Goal: Information Seeking & Learning: Learn about a topic

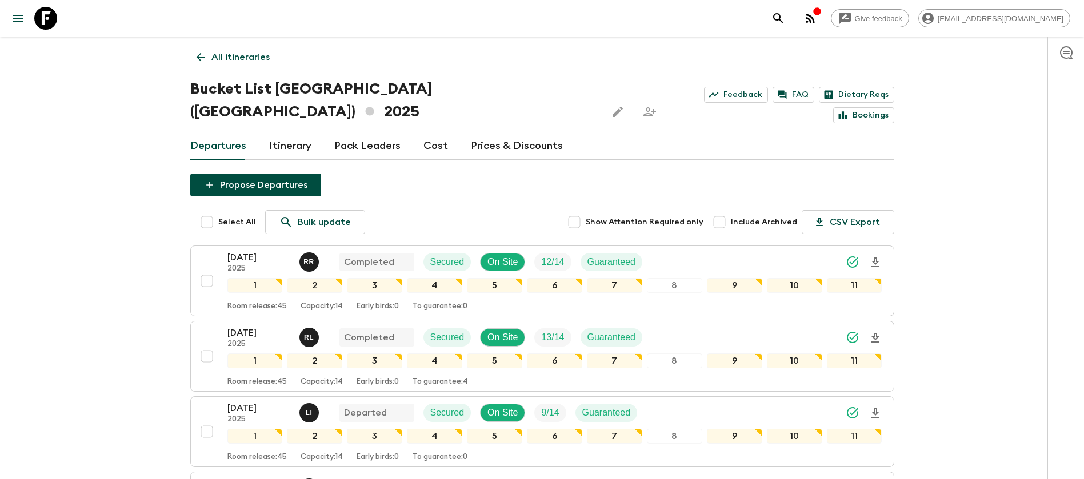
click at [51, 13] on icon at bounding box center [45, 18] width 23 height 23
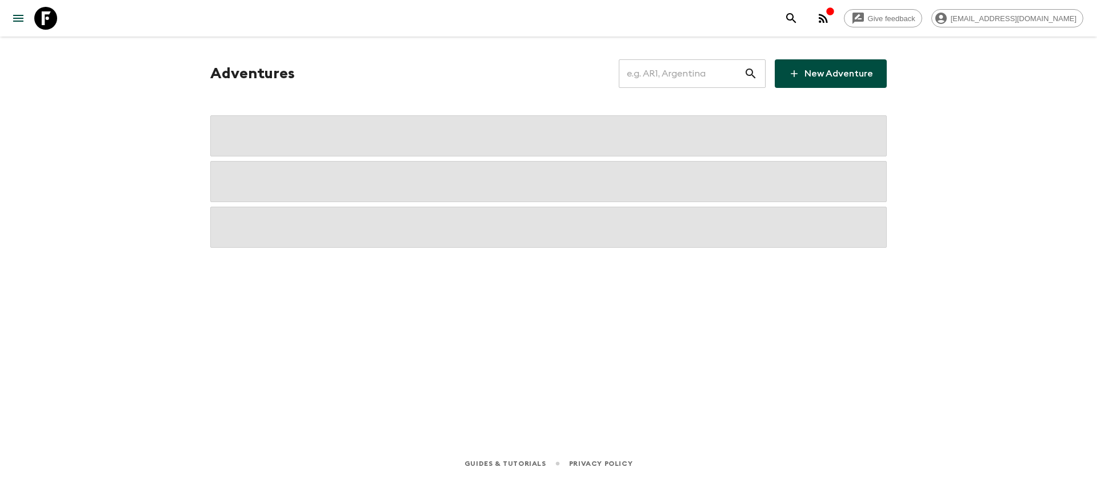
click at [686, 73] on input "text" at bounding box center [681, 74] width 125 height 32
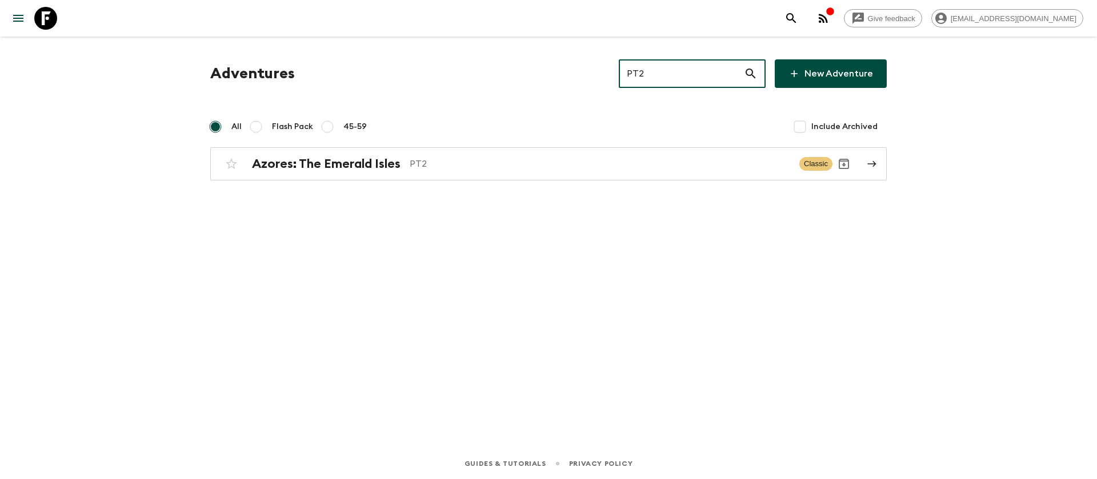
type input "PT2"
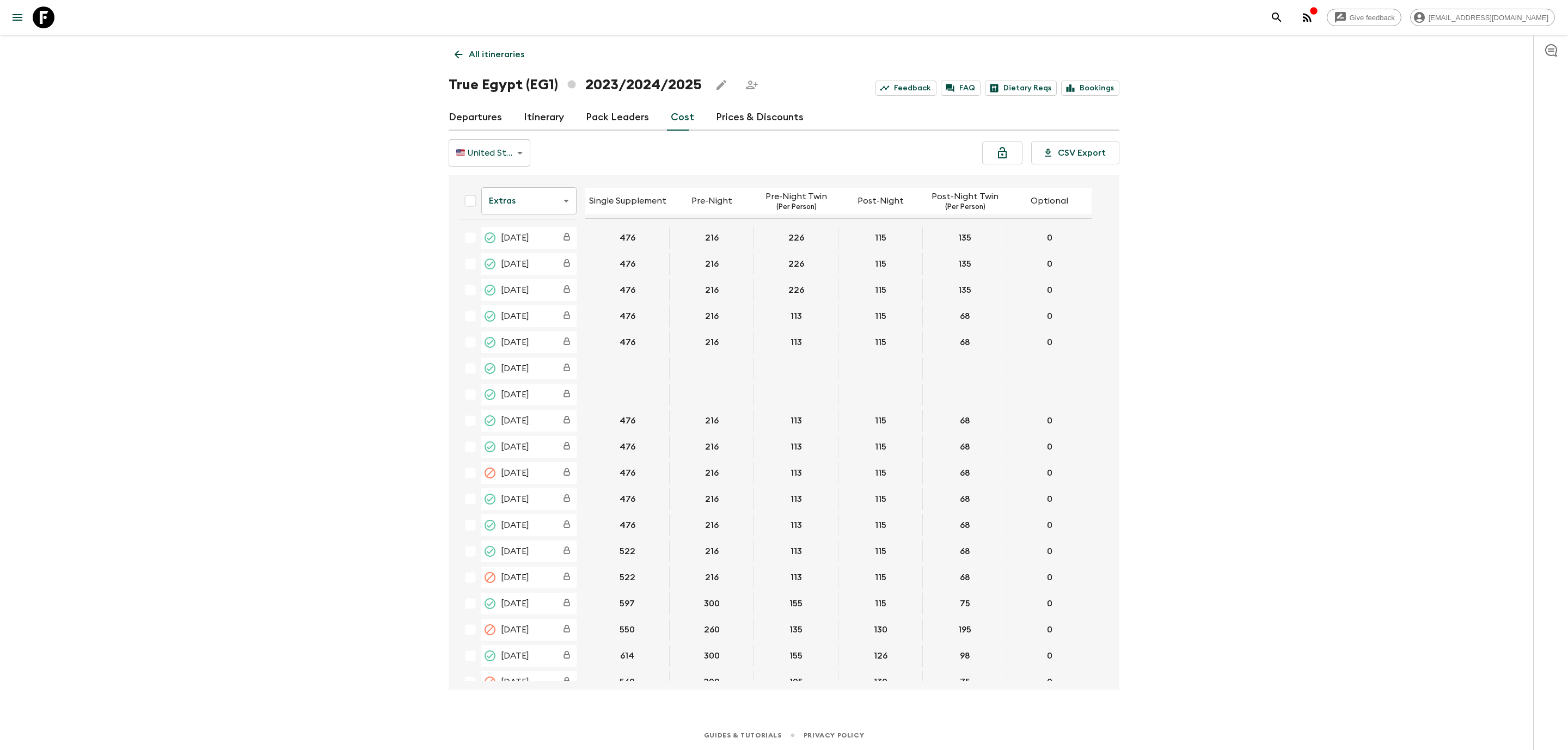
click at [44, 11] on icon at bounding box center [43, 17] width 22 height 22
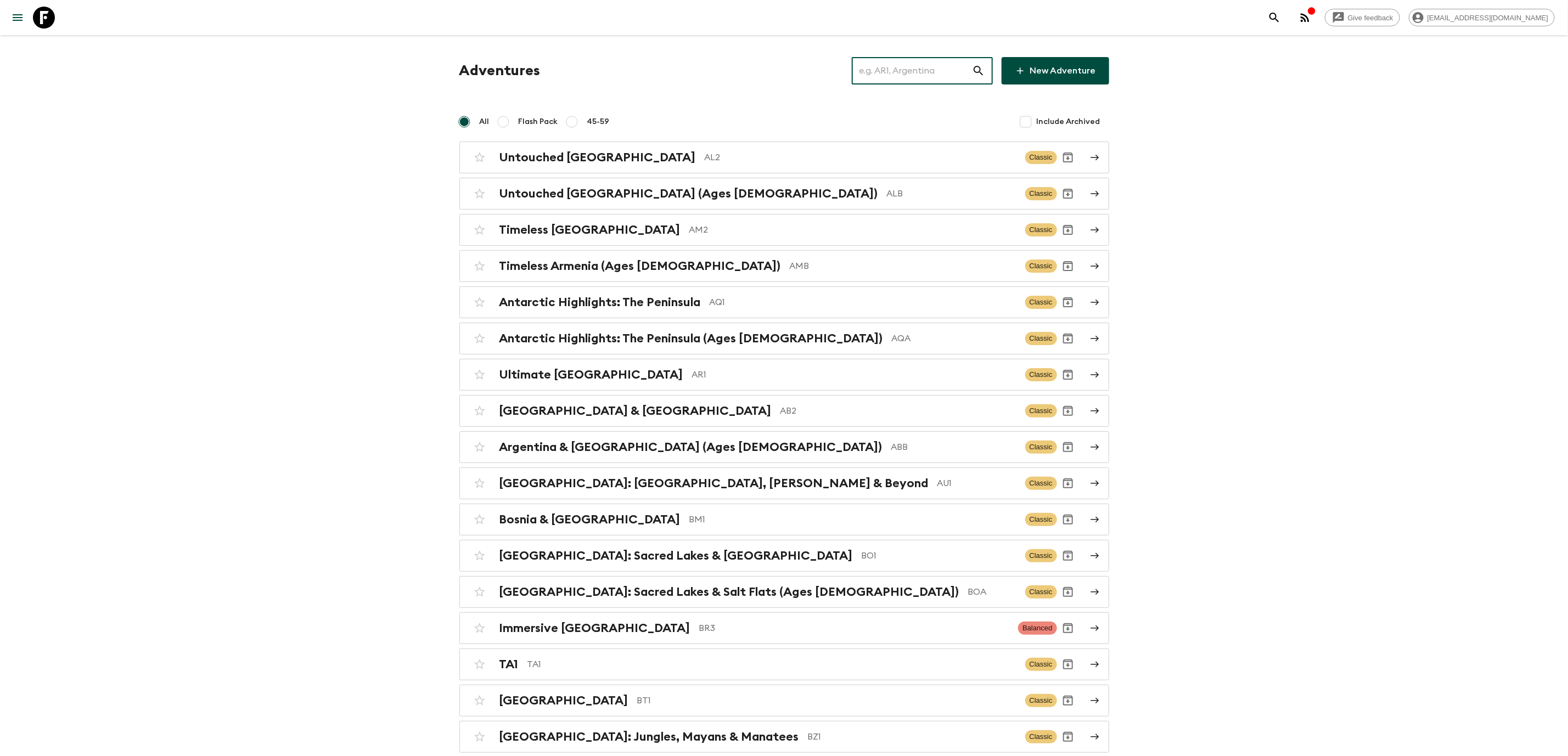
click at [881, 73] on input "text" at bounding box center [912, 71] width 120 height 31
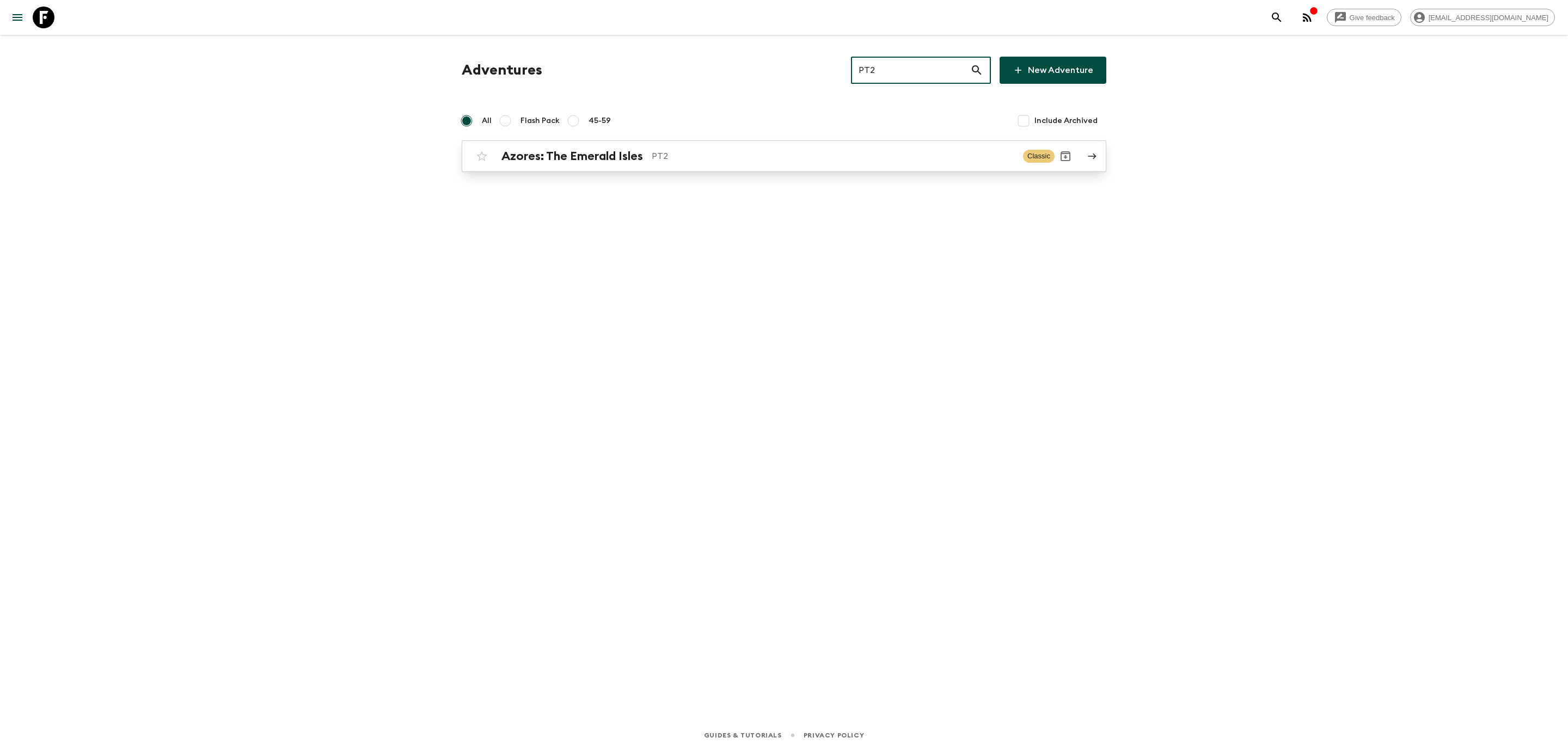
type input "PT2"
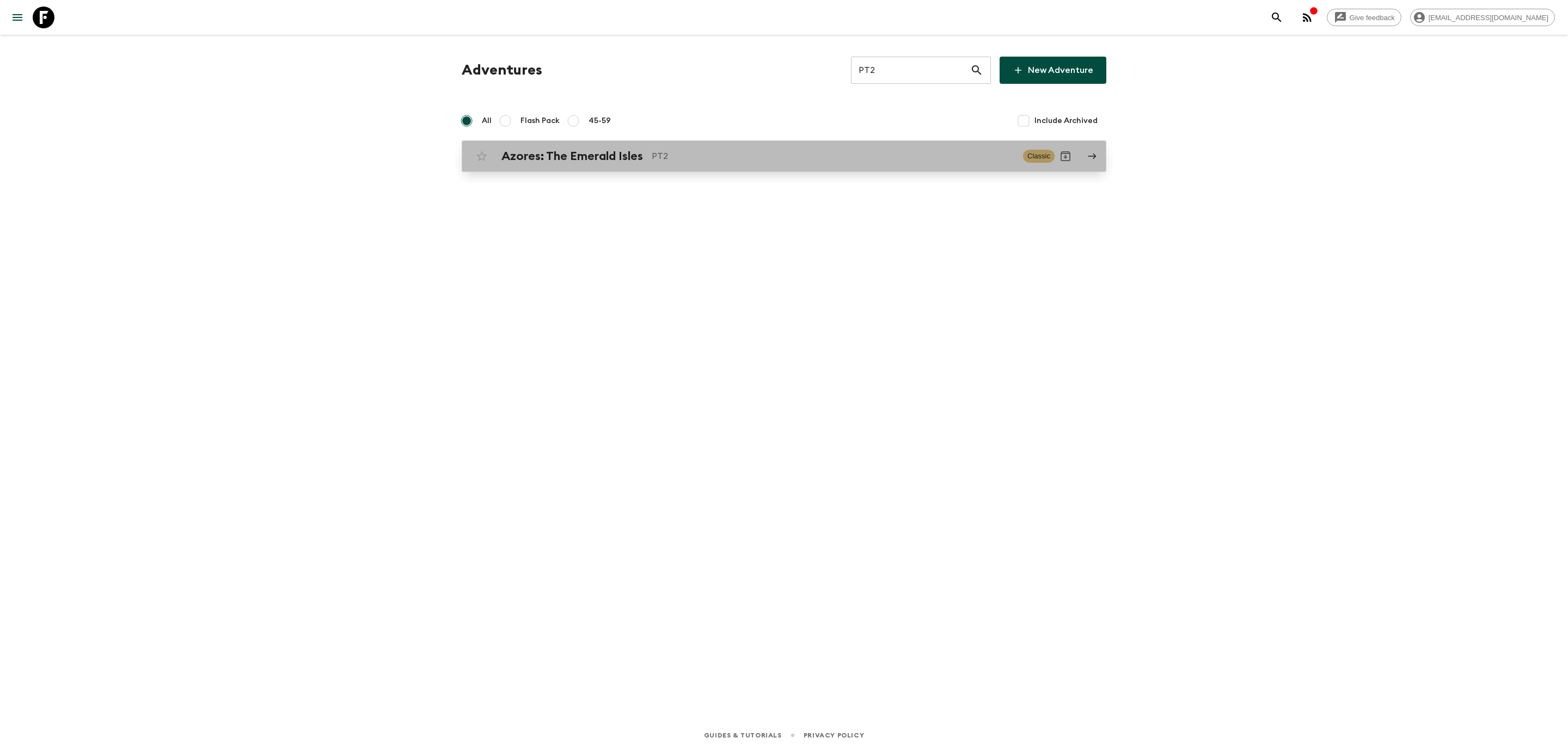
click at [680, 161] on p "PT2" at bounding box center [833, 156] width 363 height 13
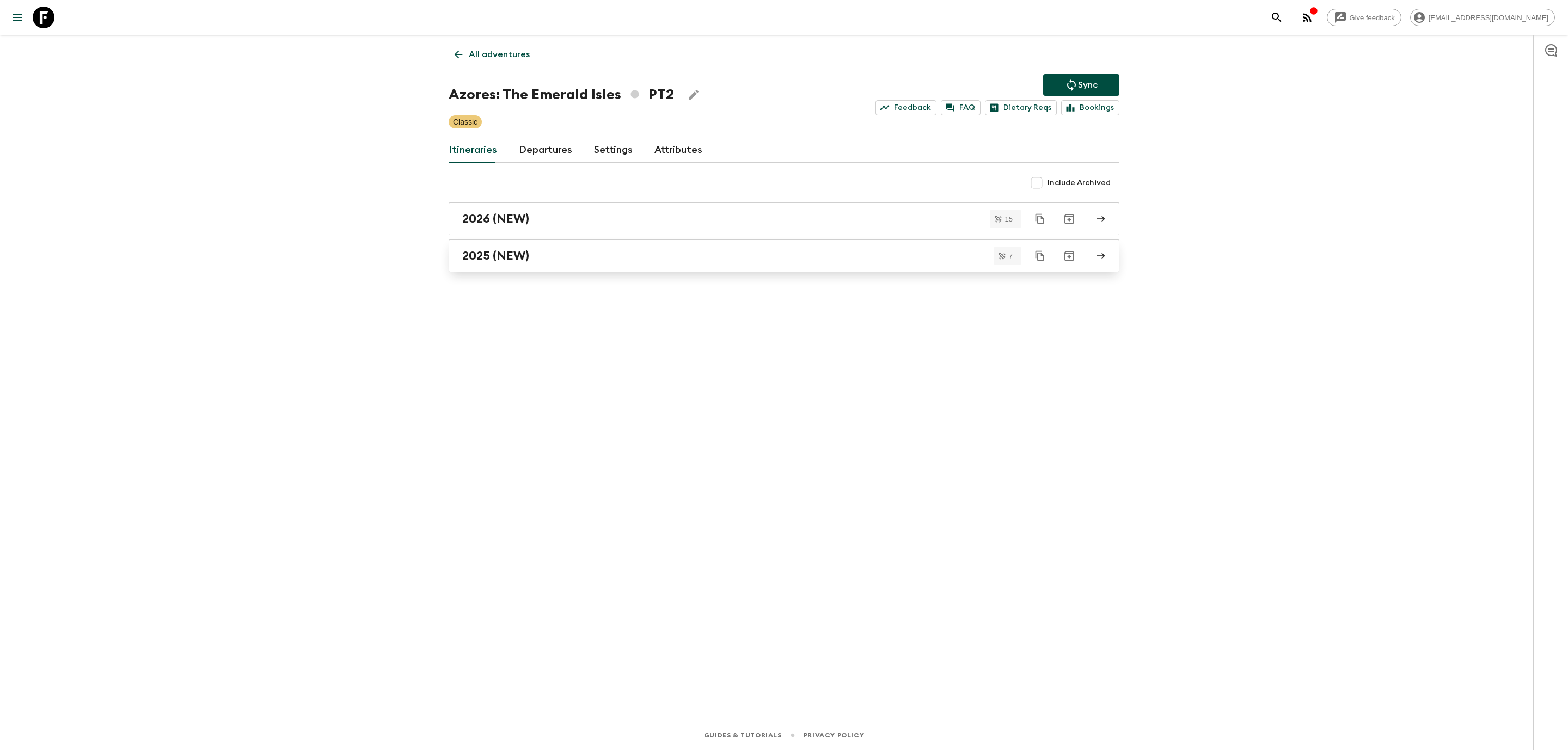
click at [491, 260] on h2 "2025 (NEW)" at bounding box center [495, 255] width 67 height 14
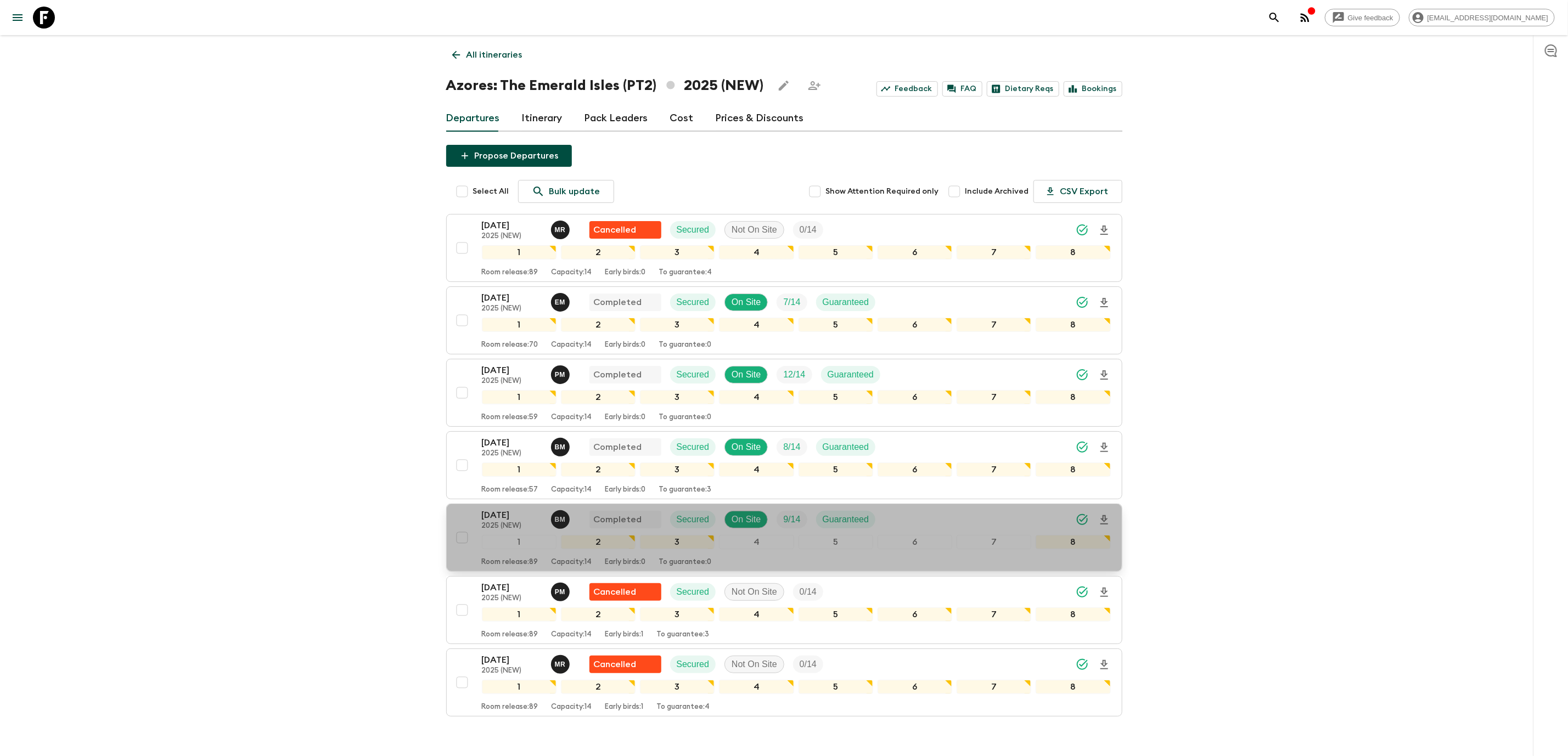
click at [493, 520] on p "[DATE]" at bounding box center [512, 516] width 61 height 13
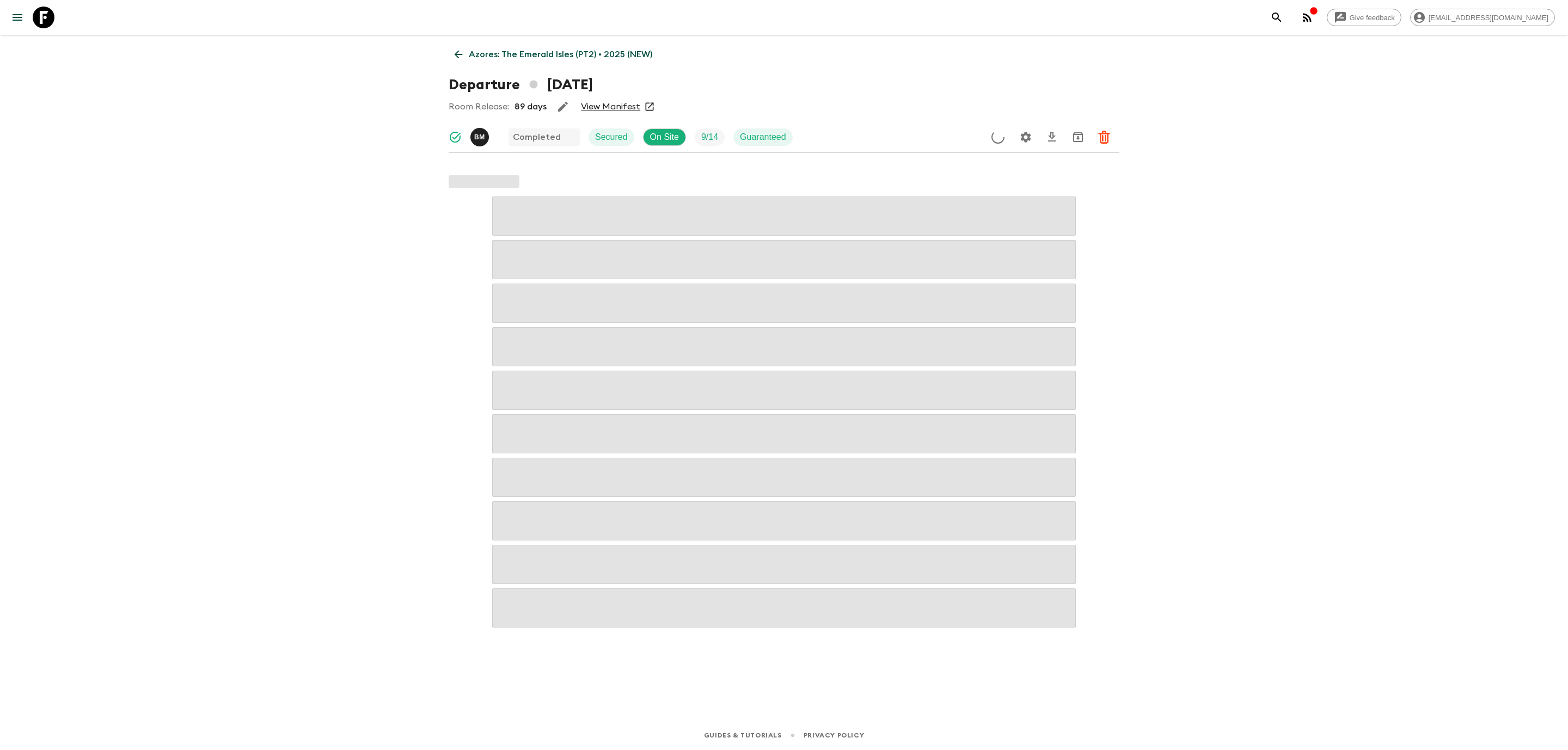
click at [595, 107] on link "View Manifest" at bounding box center [611, 106] width 59 height 10
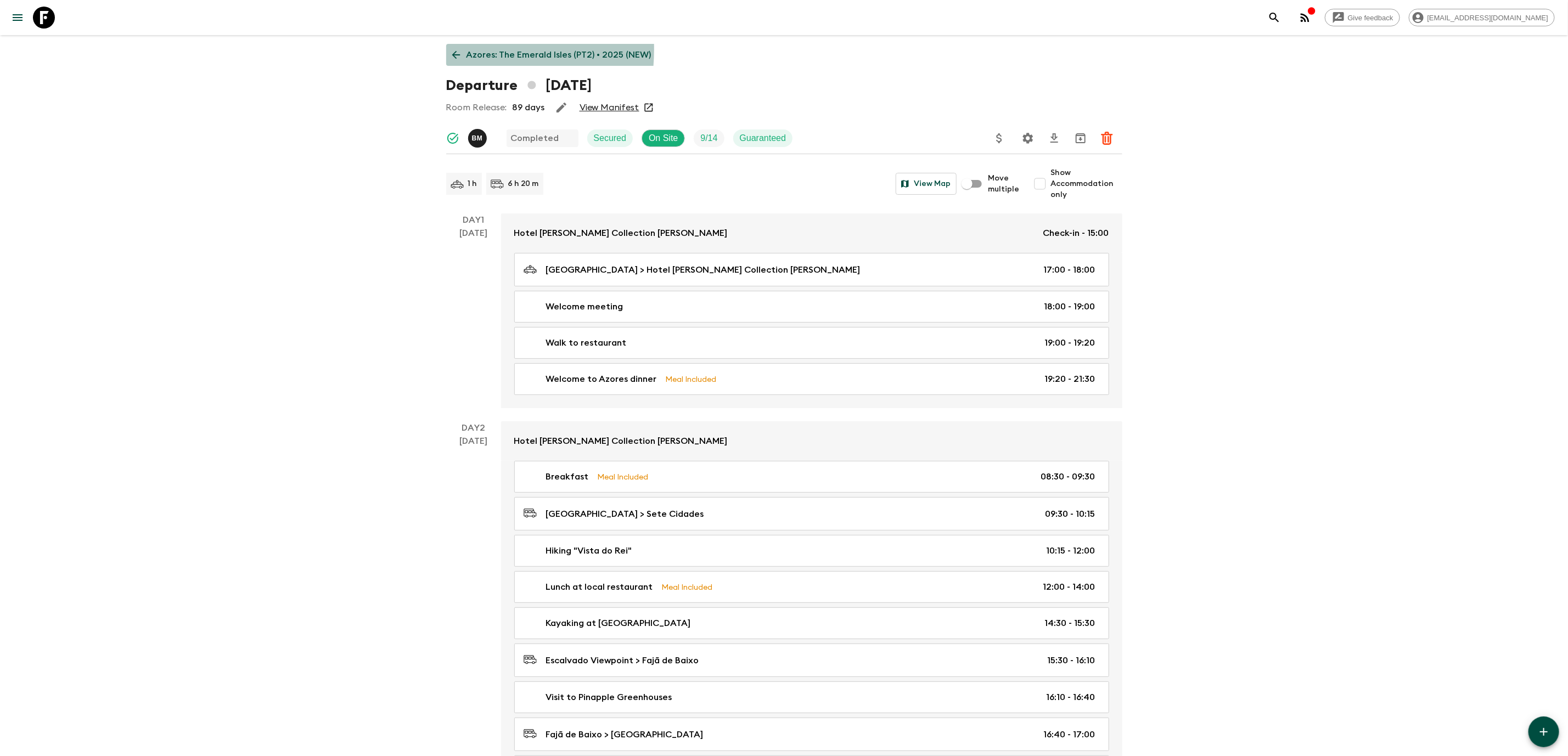
click at [451, 49] on icon at bounding box center [456, 55] width 12 height 12
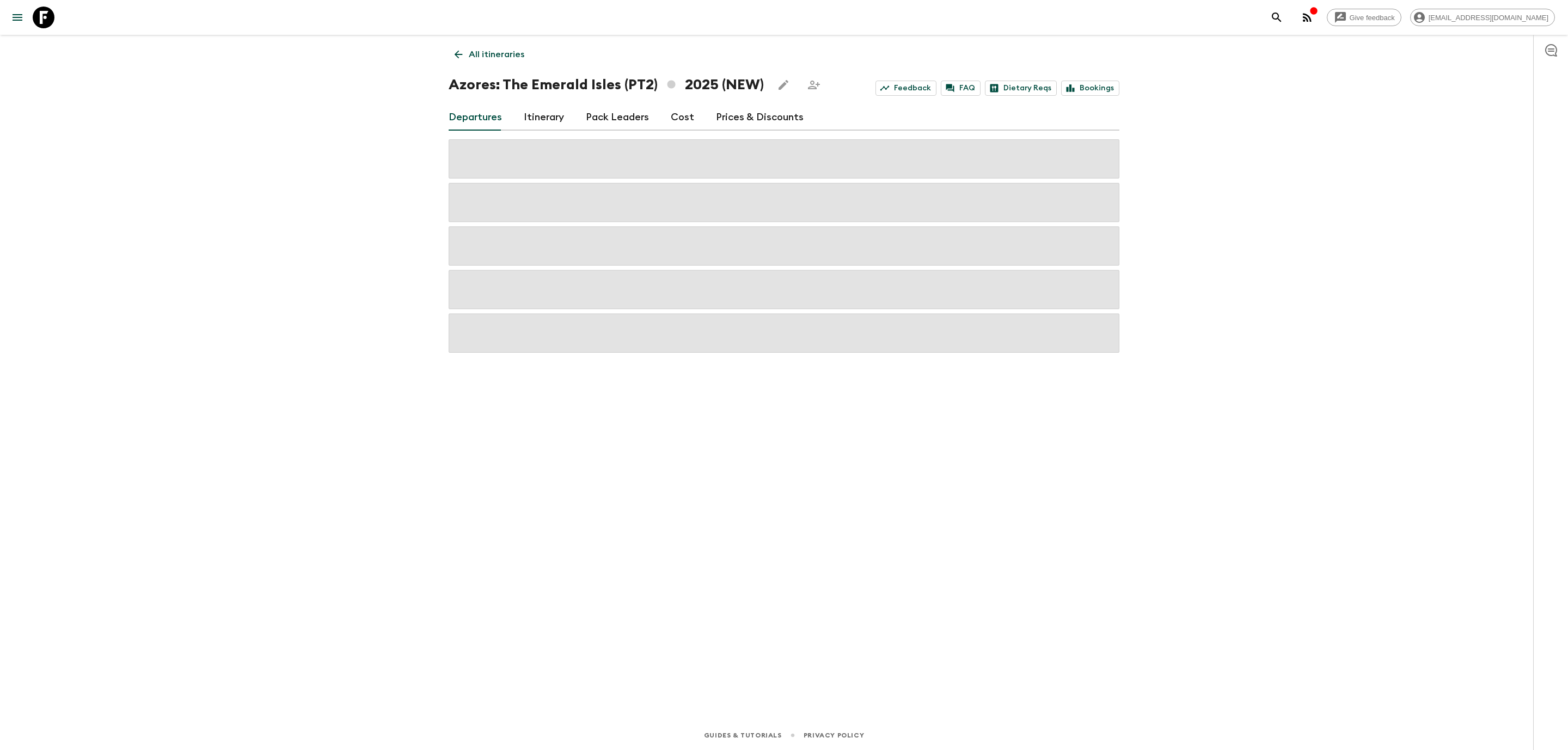
click at [274, 100] on div "Give feedback [EMAIL_ADDRESS][DOMAIN_NAME] All itineraries Azores: [GEOGRAPHIC_…" at bounding box center [784, 375] width 1568 height 750
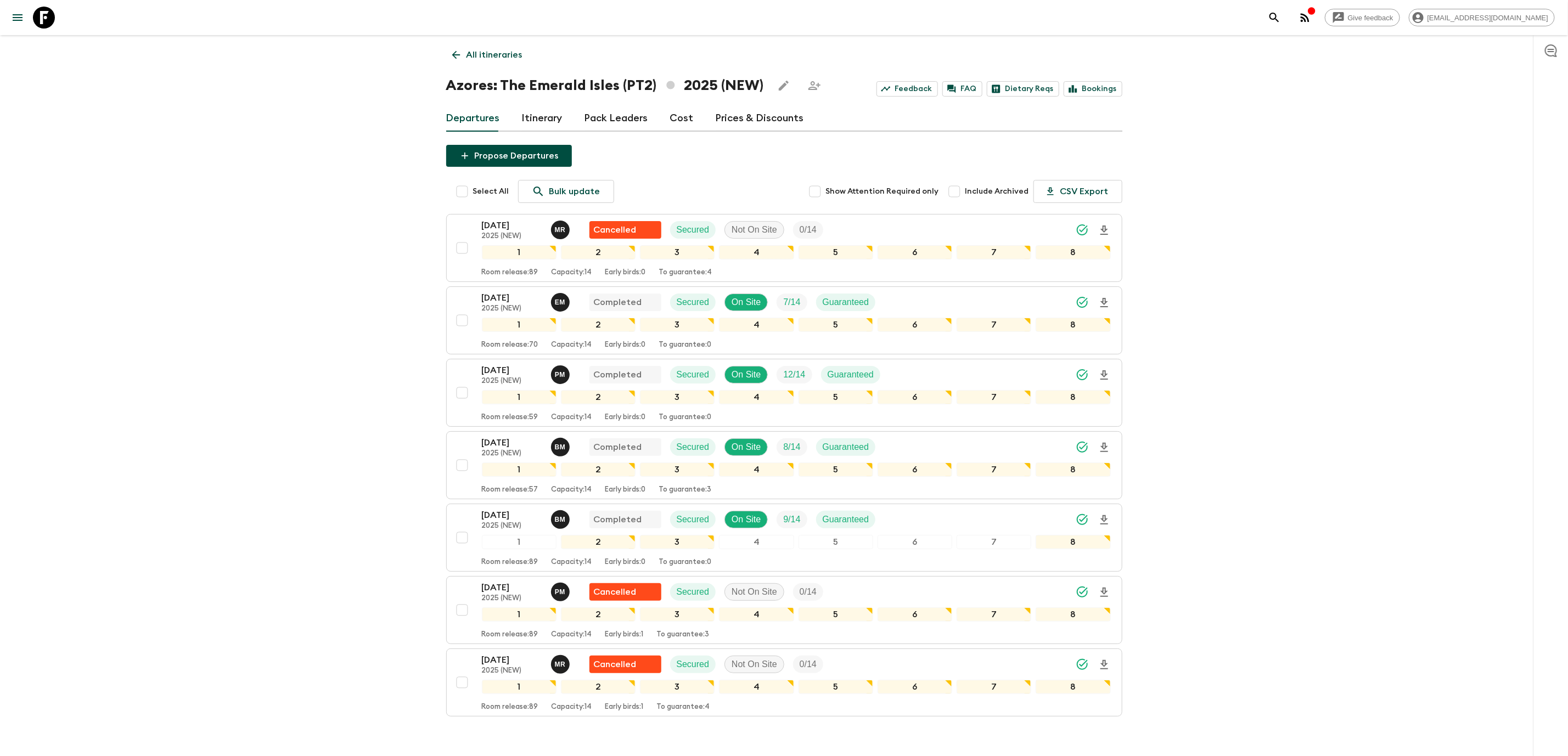
click at [677, 121] on link "Cost" at bounding box center [682, 118] width 24 height 26
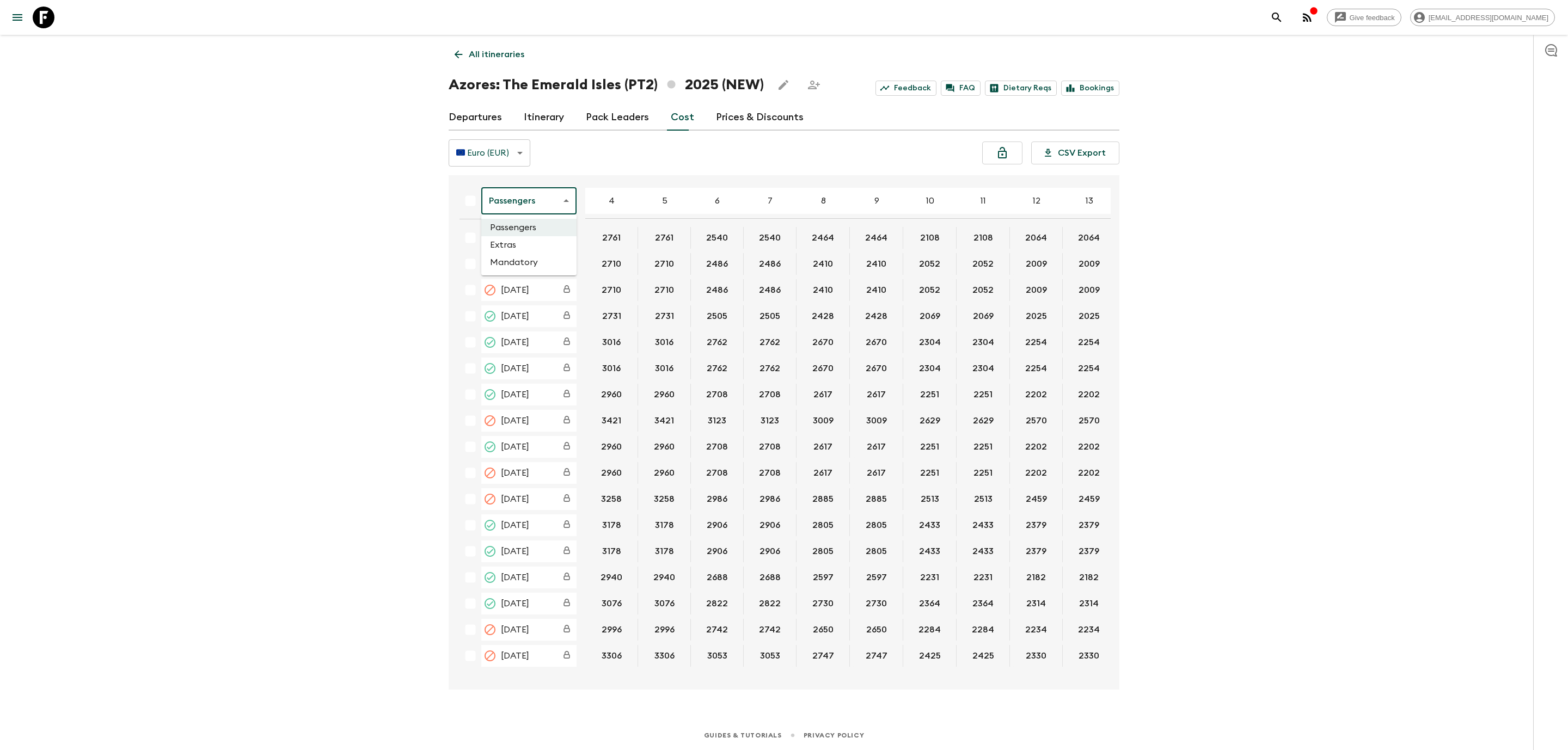
click at [500, 209] on body "Give feedback [EMAIL_ADDRESS][DOMAIN_NAME] All itineraries Azores: [GEOGRAPHIC_…" at bounding box center [784, 375] width 1568 height 750
click at [517, 246] on li "Extras" at bounding box center [529, 245] width 95 height 17
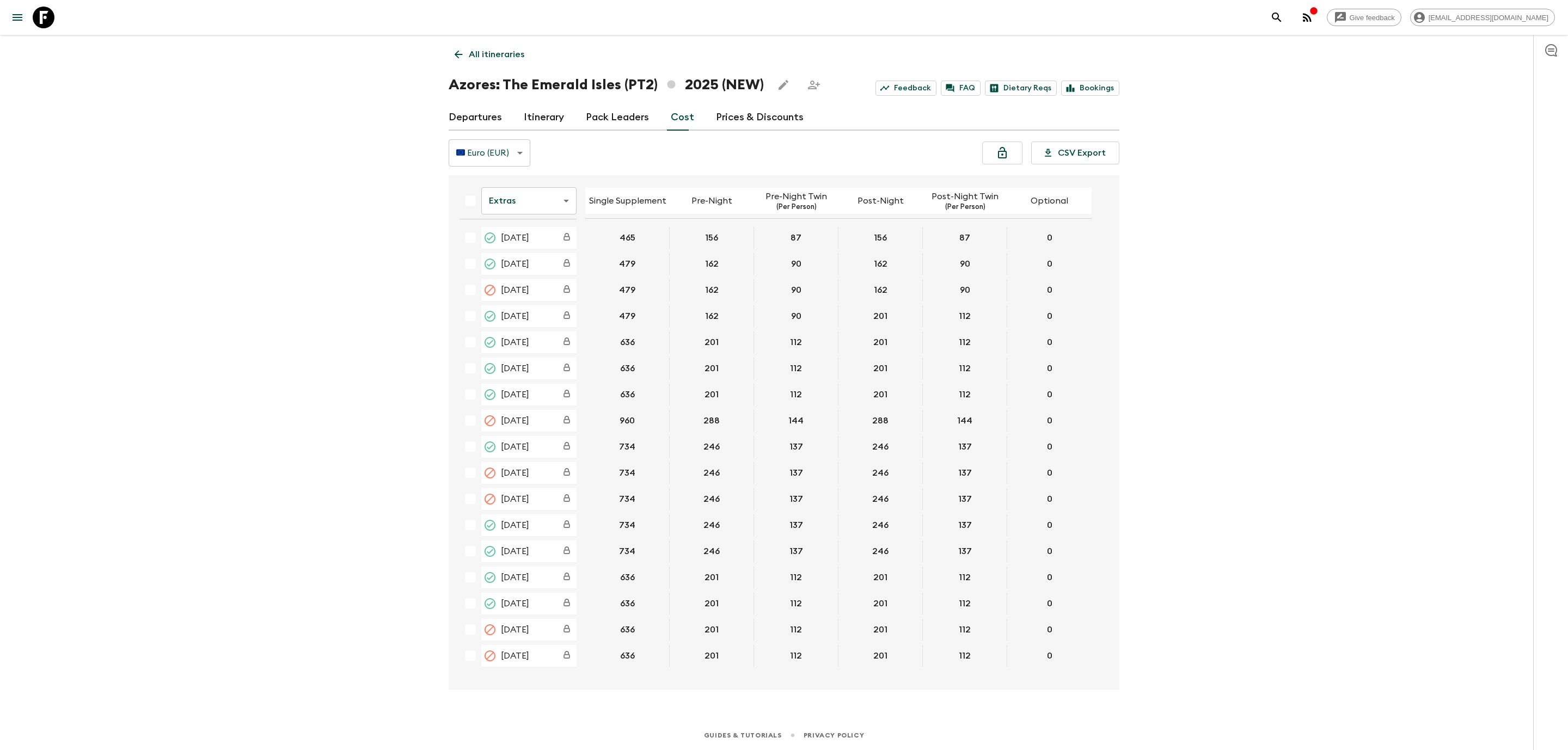
drag, startPoint x: 340, startPoint y: 226, endPoint x: 277, endPoint y: 235, distance: 63.6
click at [340, 226] on div "Give feedback [EMAIL_ADDRESS][DOMAIN_NAME] All itineraries Azores: [GEOGRAPHIC_…" at bounding box center [784, 375] width 1568 height 750
click at [40, 18] on icon at bounding box center [43, 17] width 22 height 22
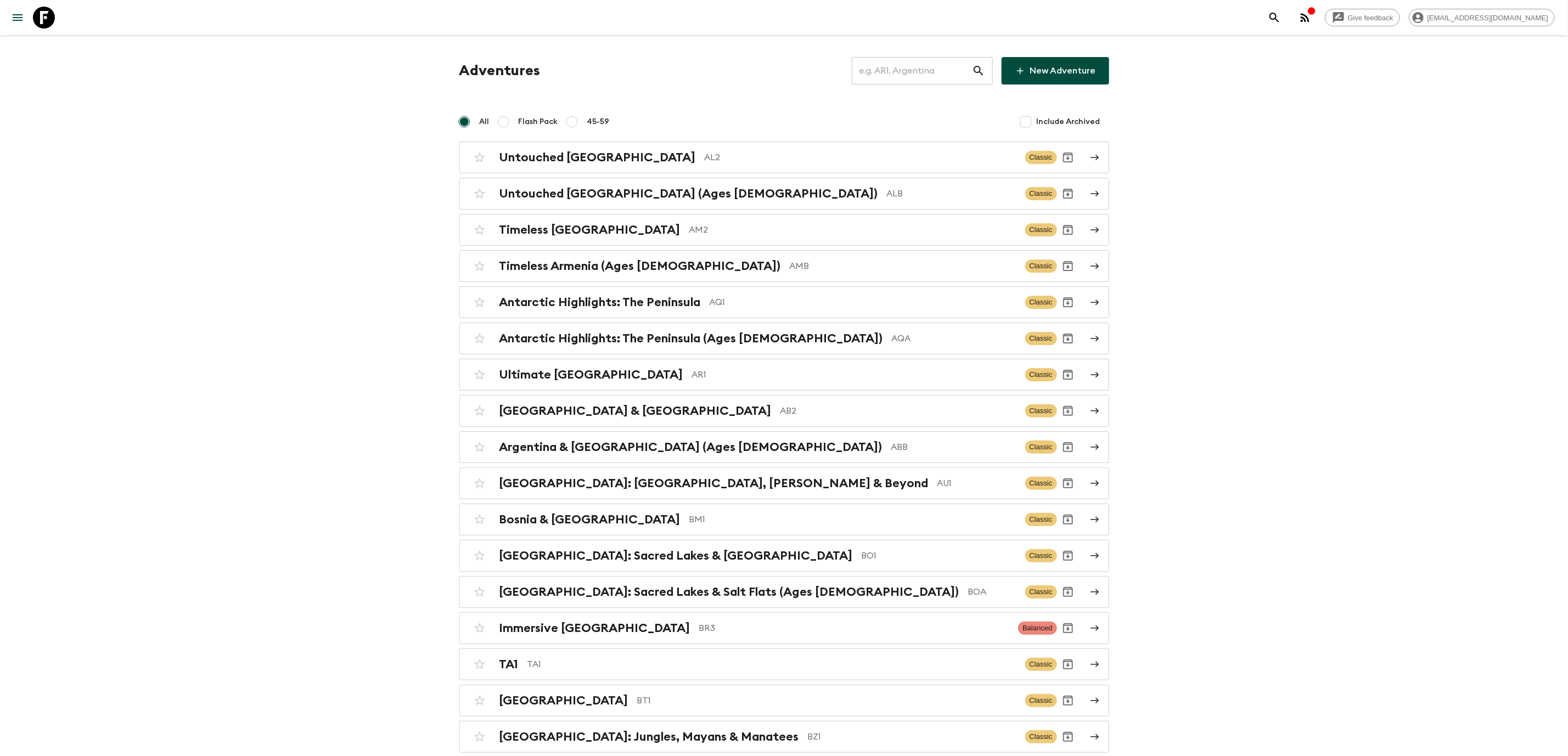
click at [947, 67] on input "text" at bounding box center [912, 71] width 120 height 31
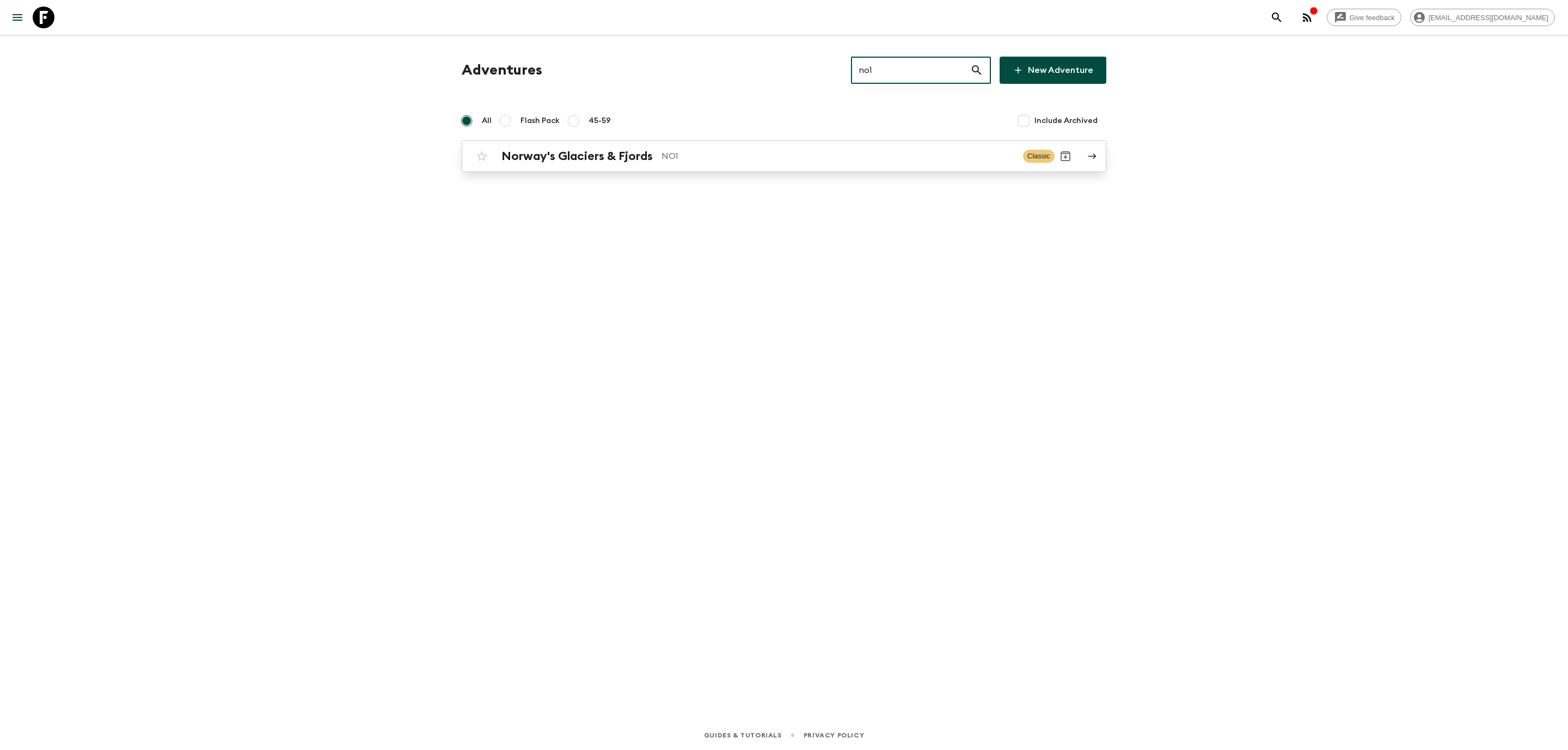
type input "no1"
click at [704, 157] on p "NO1" at bounding box center [837, 156] width 352 height 13
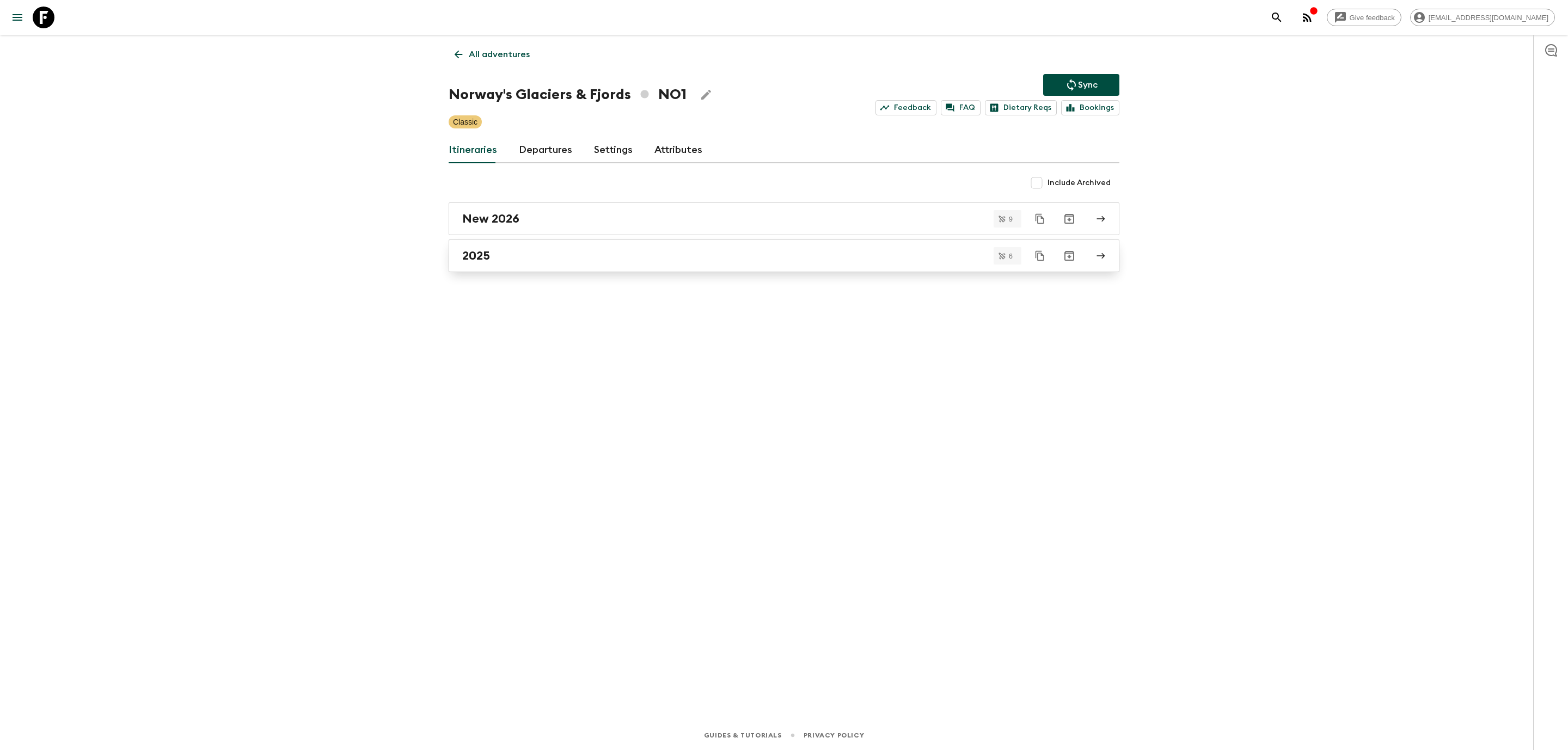
click at [496, 249] on link "2025" at bounding box center [784, 255] width 671 height 32
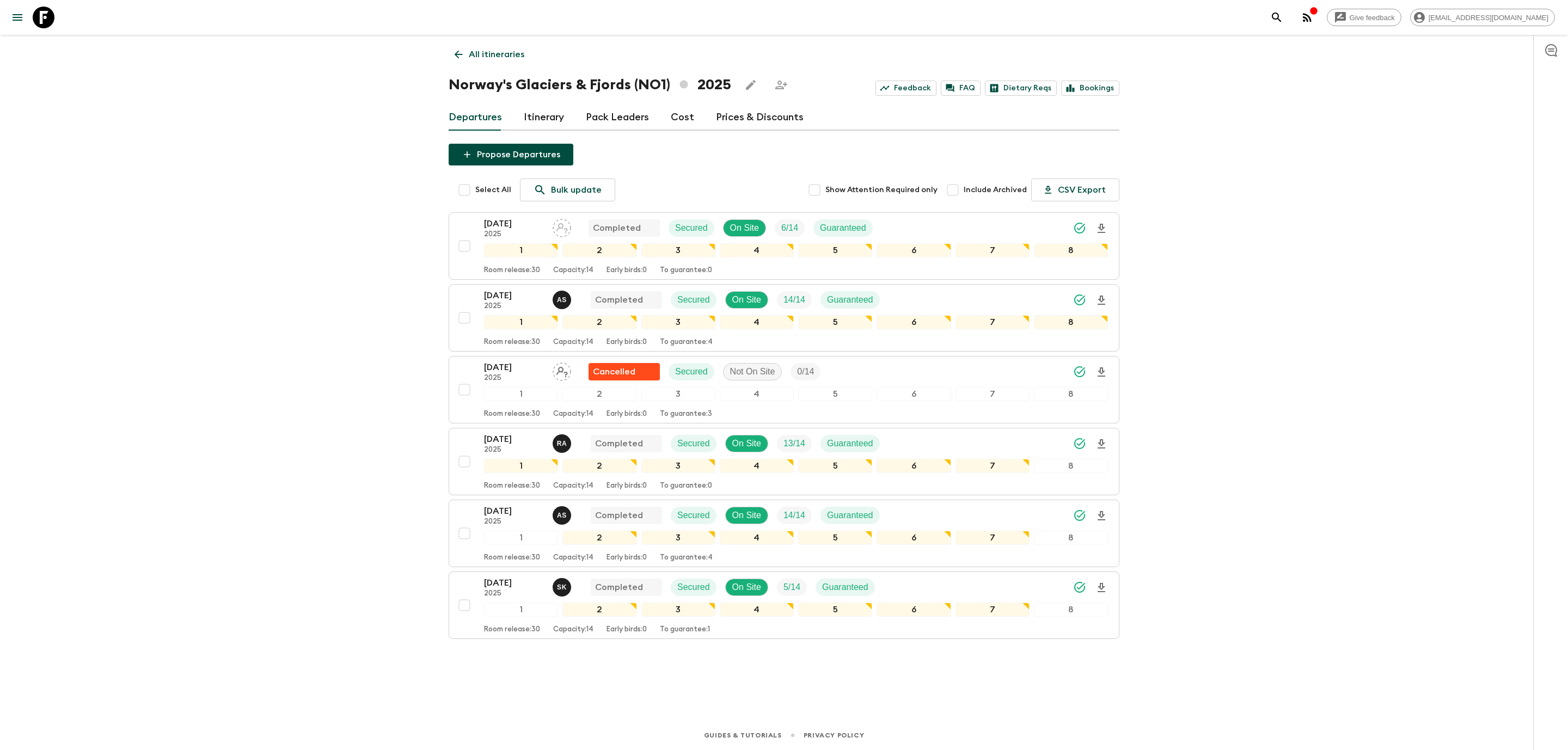
click at [306, 469] on div "Give feedback [EMAIL_ADDRESS][DOMAIN_NAME] All itineraries Norway's Glaciers & …" at bounding box center [784, 375] width 1568 height 750
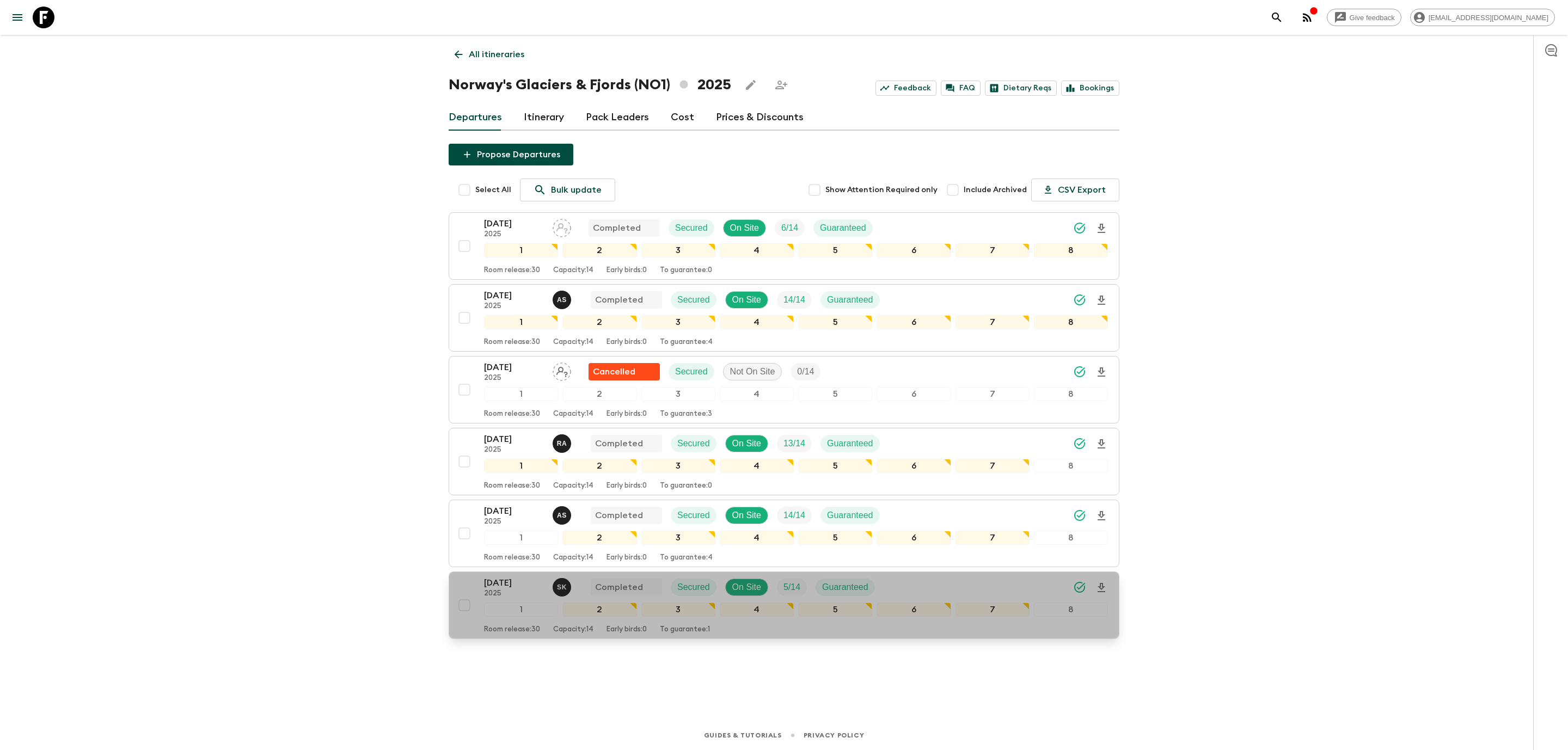
click at [509, 590] on p "[DATE]" at bounding box center [513, 583] width 60 height 13
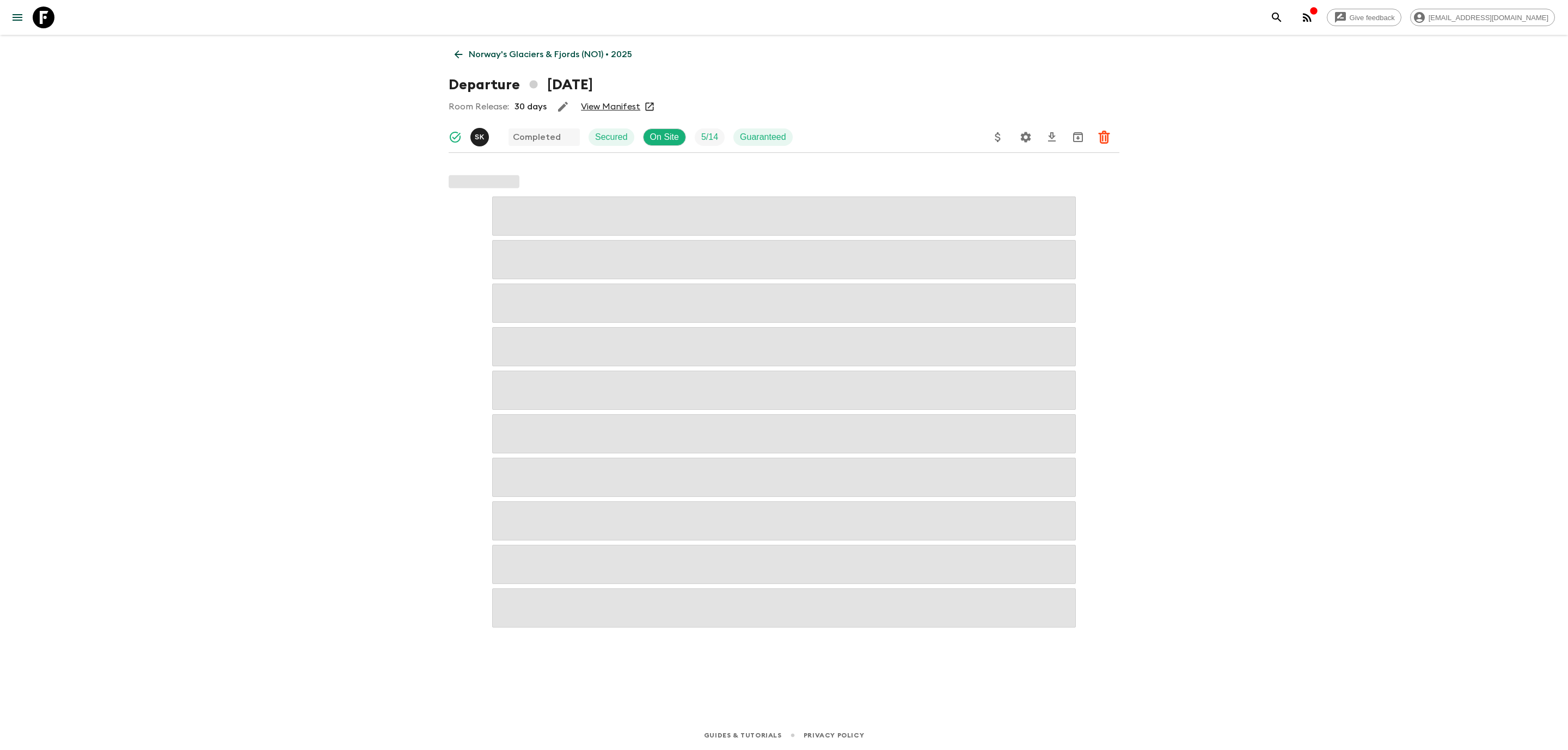
click at [619, 106] on link "View Manifest" at bounding box center [611, 106] width 59 height 10
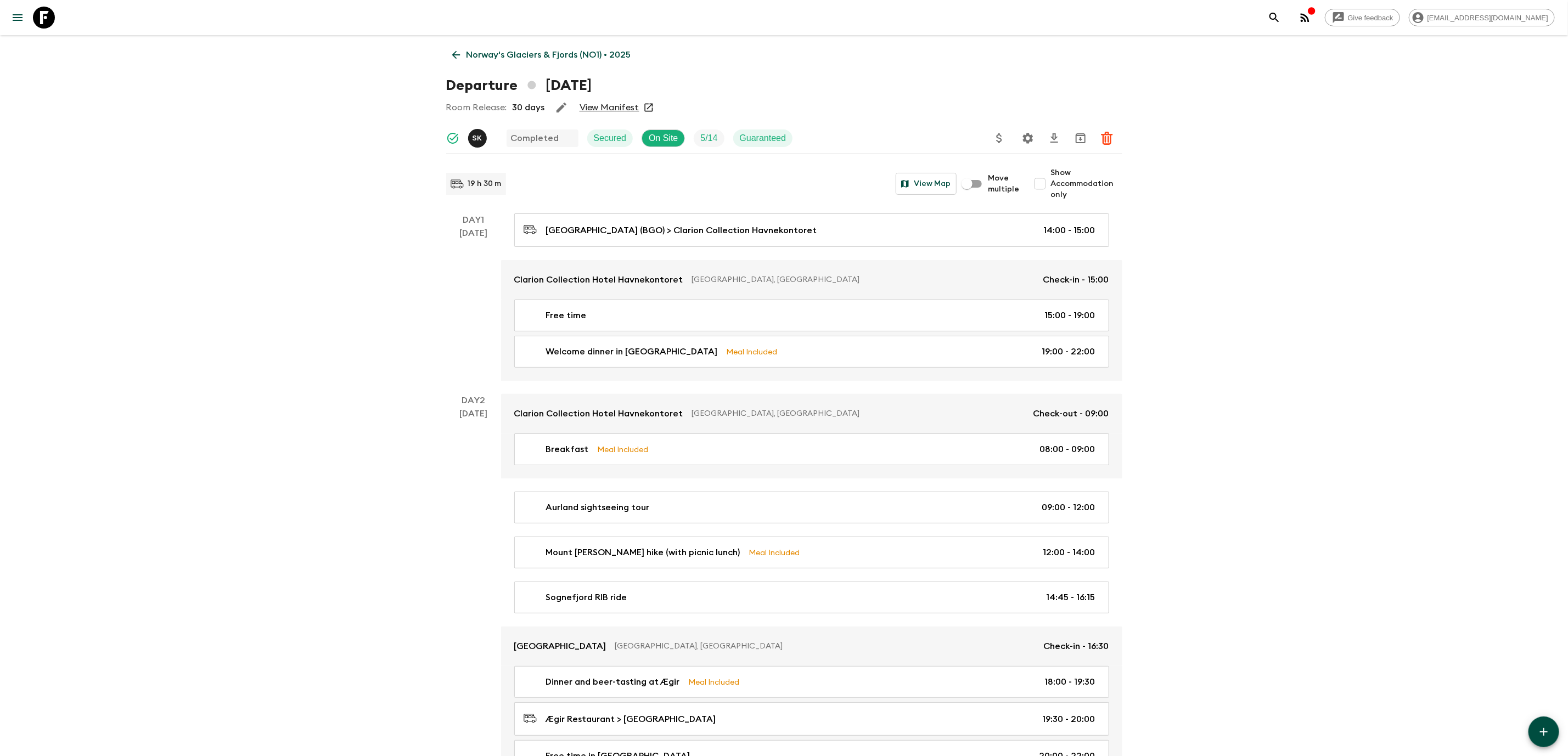
click at [456, 50] on icon at bounding box center [456, 55] width 12 height 12
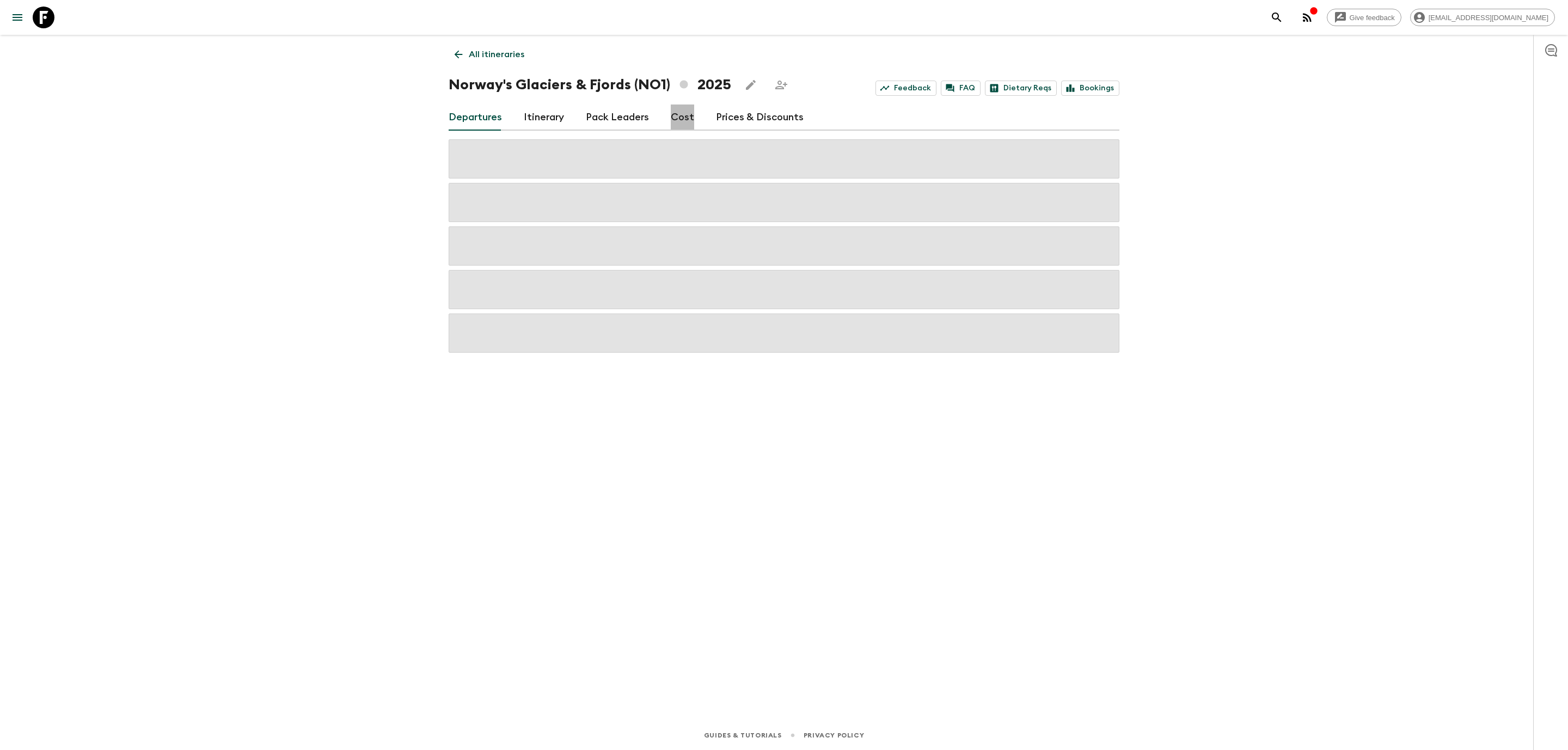
click at [677, 112] on link "Cost" at bounding box center [682, 117] width 24 height 26
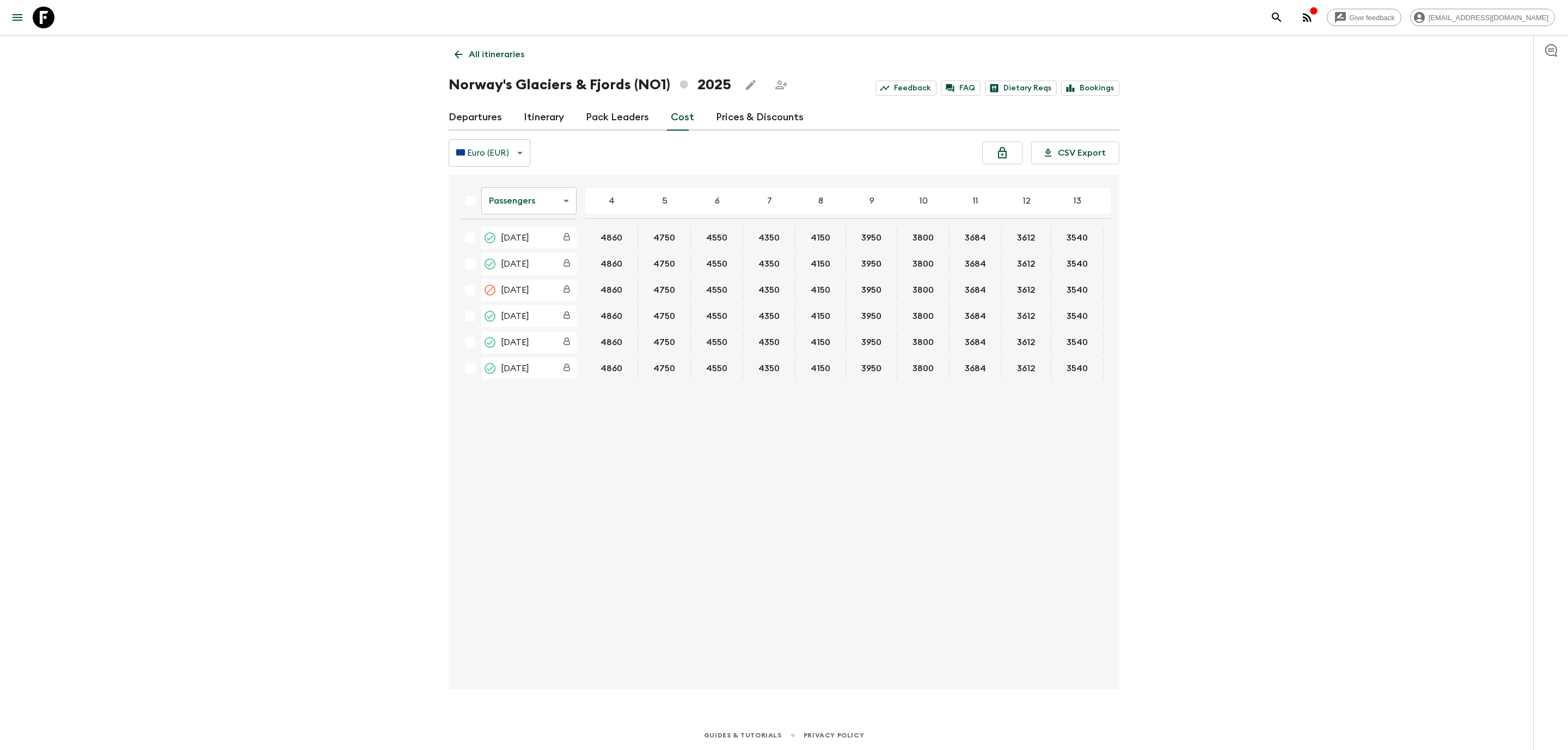
click at [567, 205] on body "Give feedback [EMAIL_ADDRESS][DOMAIN_NAME] All itineraries [GEOGRAPHIC_DATA]'s …" at bounding box center [784, 375] width 1568 height 750
click at [544, 245] on li "Extras" at bounding box center [529, 245] width 95 height 17
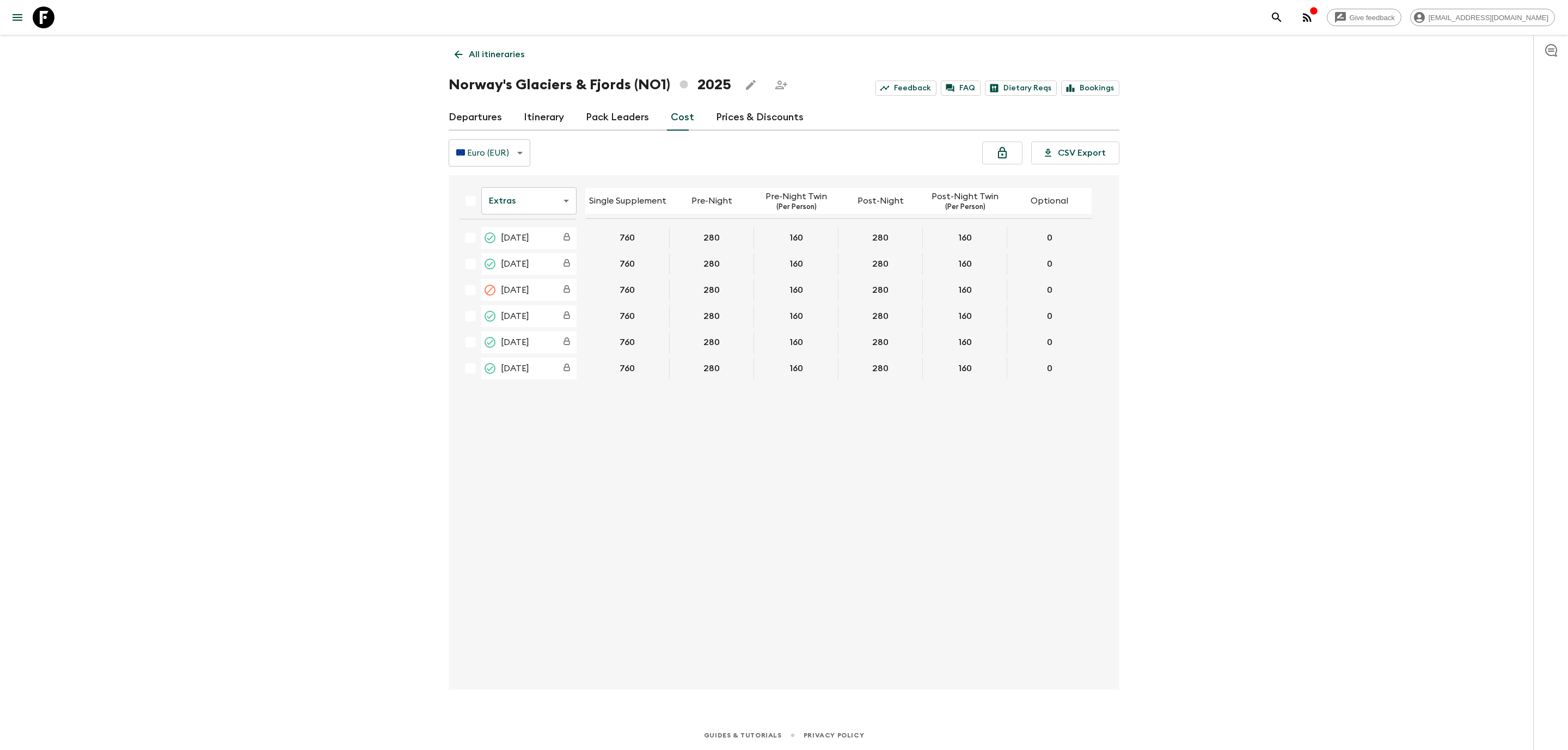
click at [43, 17] on icon at bounding box center [43, 17] width 22 height 22
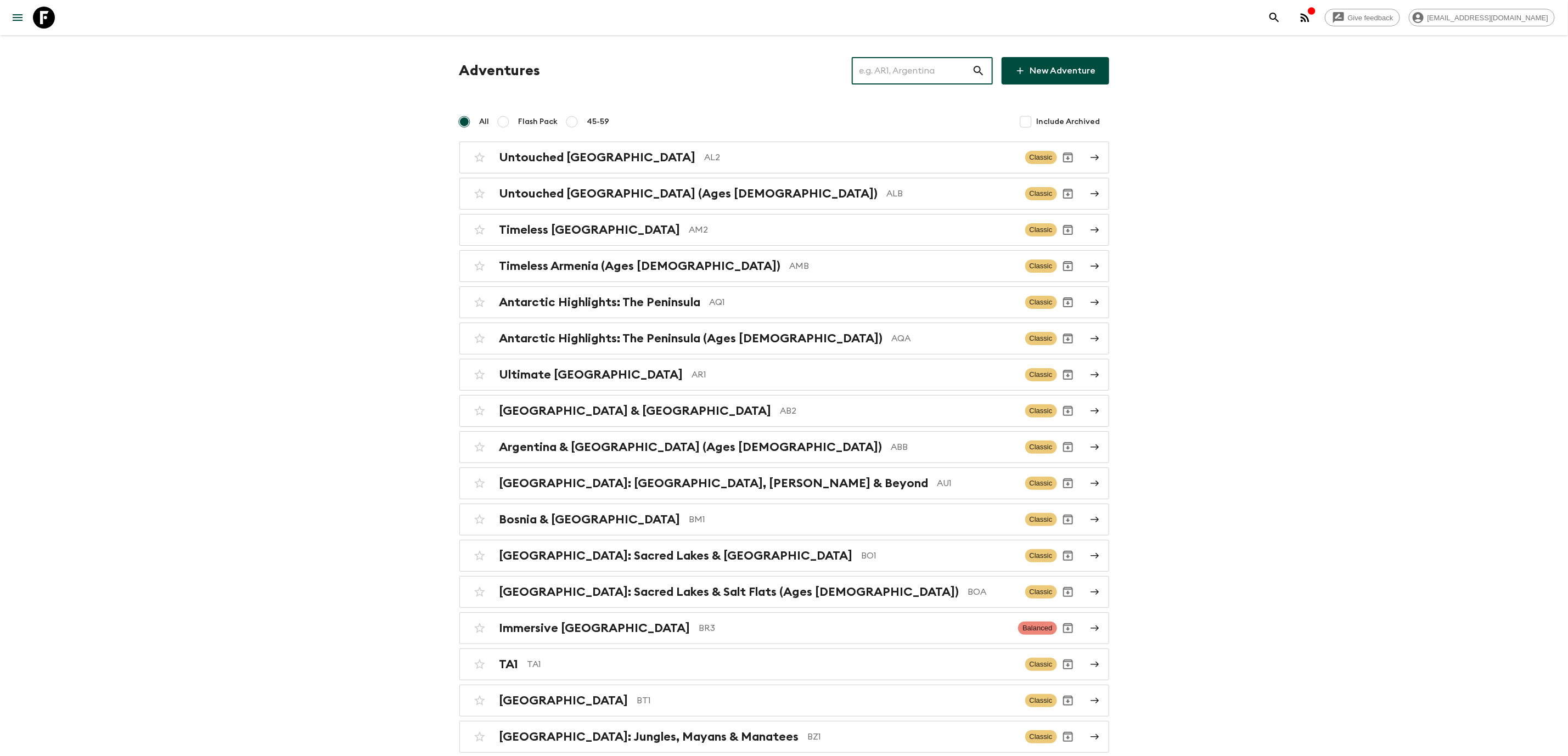
click at [921, 67] on input "text" at bounding box center [912, 71] width 120 height 31
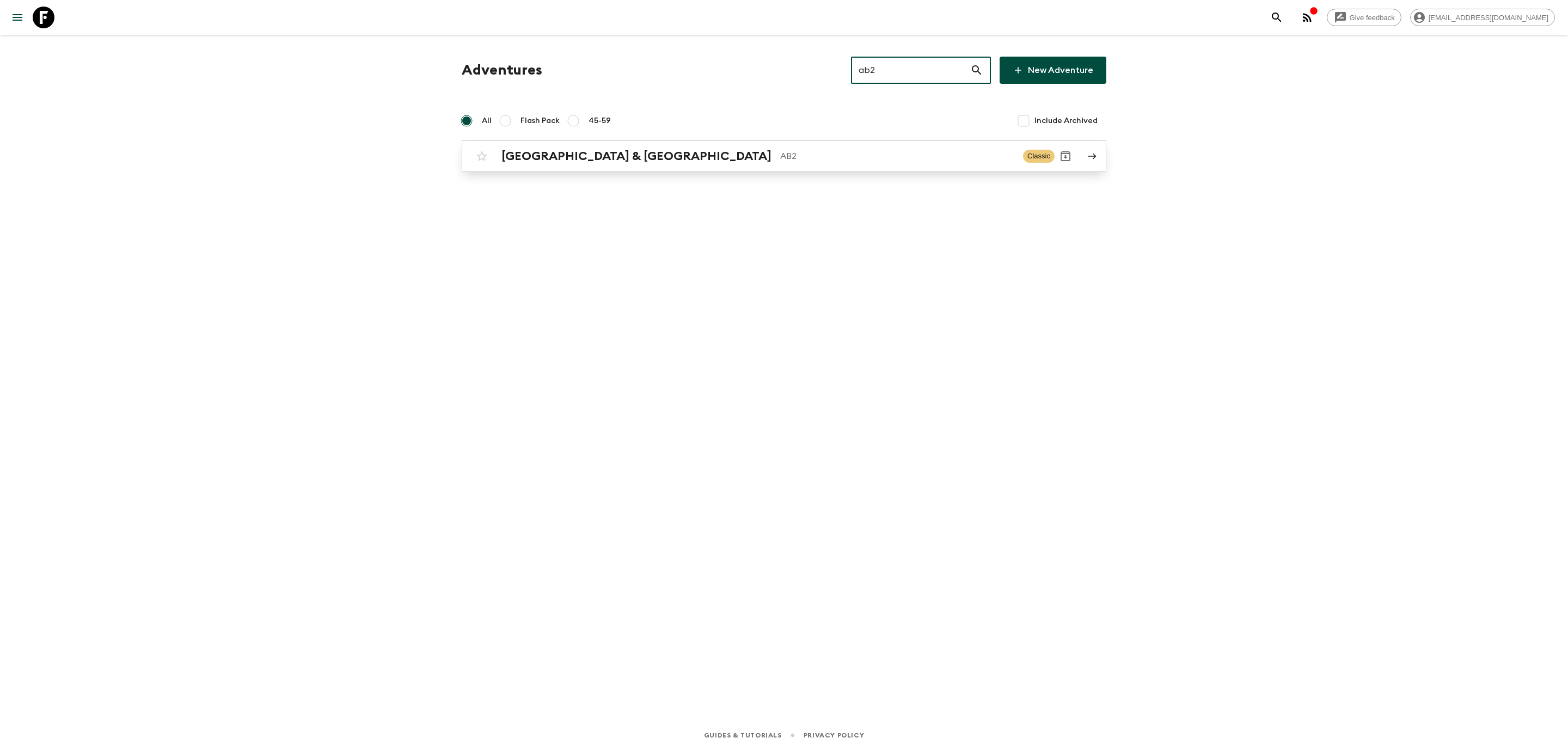
type input "ab2"
click at [600, 157] on h2 "[GEOGRAPHIC_DATA] & [GEOGRAPHIC_DATA]" at bounding box center [635, 156] width 270 height 14
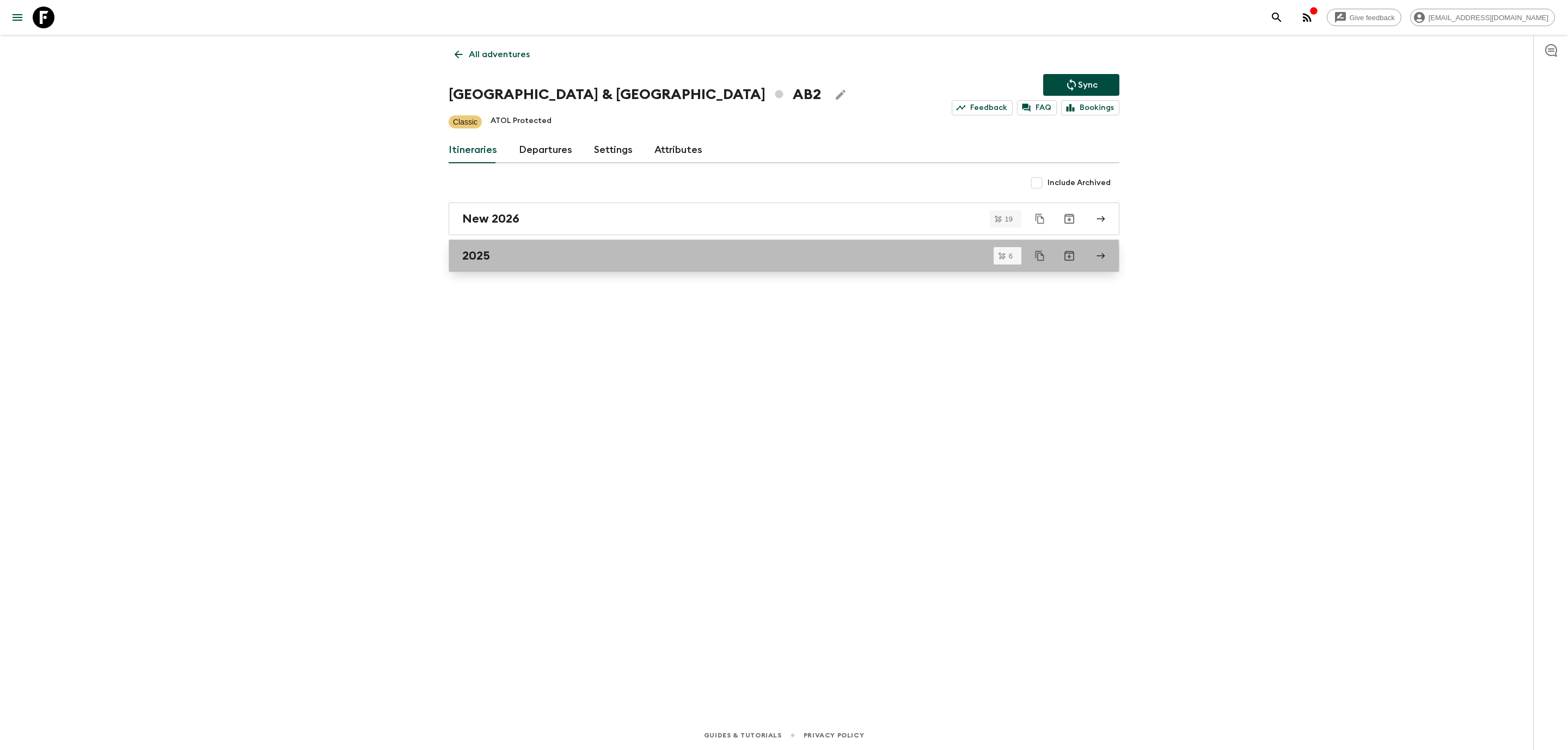
click at [503, 258] on div "2025" at bounding box center [774, 255] width 623 height 14
